Goal: Task Accomplishment & Management: Complete application form

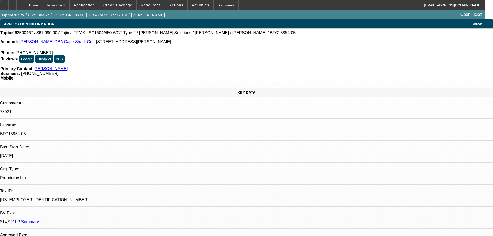
select select "0"
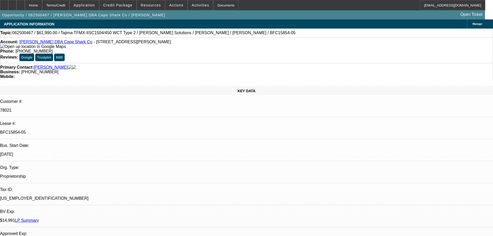
select select "2"
select select "0.1"
select select "4"
select select "0"
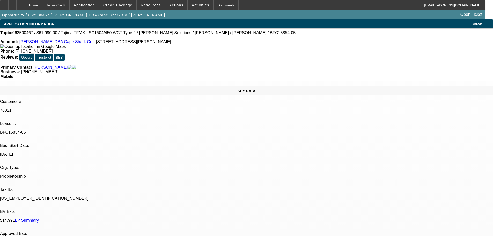
select select "2"
select select "0.1"
select select "4"
select select "0"
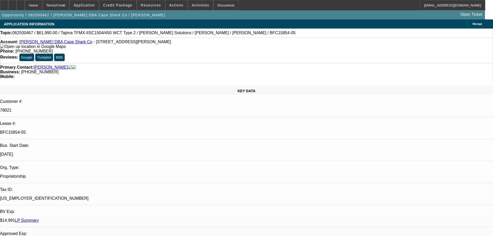
select select "2"
select select "0.1"
select select "4"
select select "0"
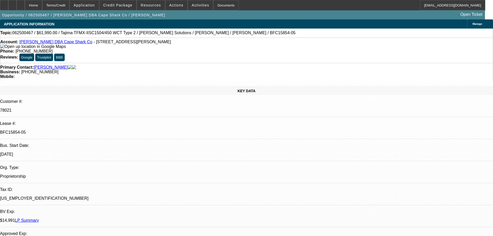
select select "2"
select select "0.1"
select select "4"
click at [215, 5] on div "Documents" at bounding box center [225, 5] width 25 height 10
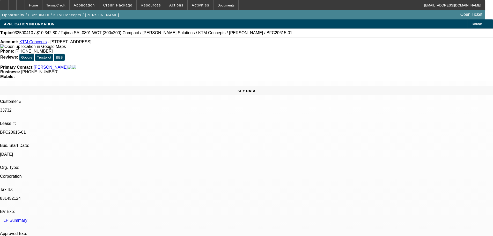
select select "0.1"
select select "2"
select select "0.1"
select select "4"
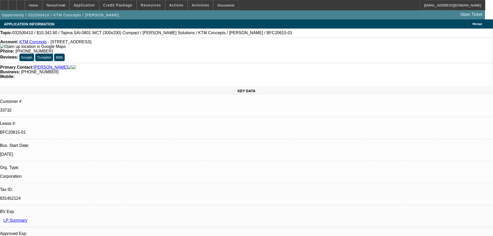
select select "0.1"
select select "2"
select select "0.1"
select select "4"
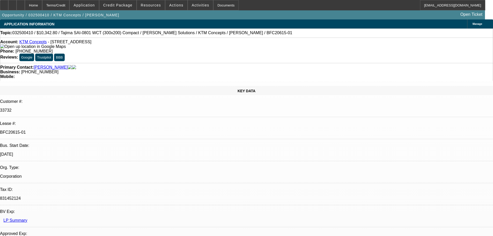
select select "0.1"
select select "2"
select select "0.1"
select select "4"
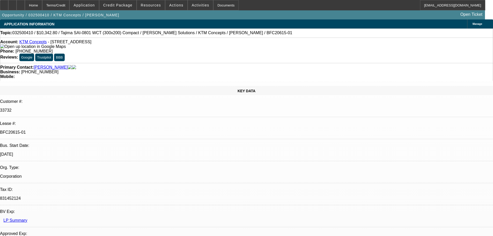
select select "0.1"
select select "2"
select select "0.1"
select select "4"
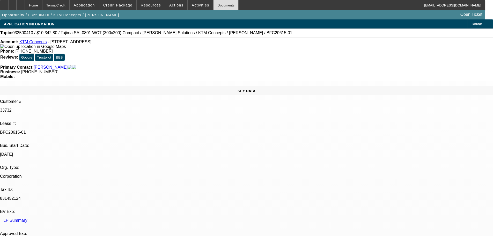
click at [217, 6] on div "Documents" at bounding box center [225, 5] width 25 height 10
